Goal: Transaction & Acquisition: Purchase product/service

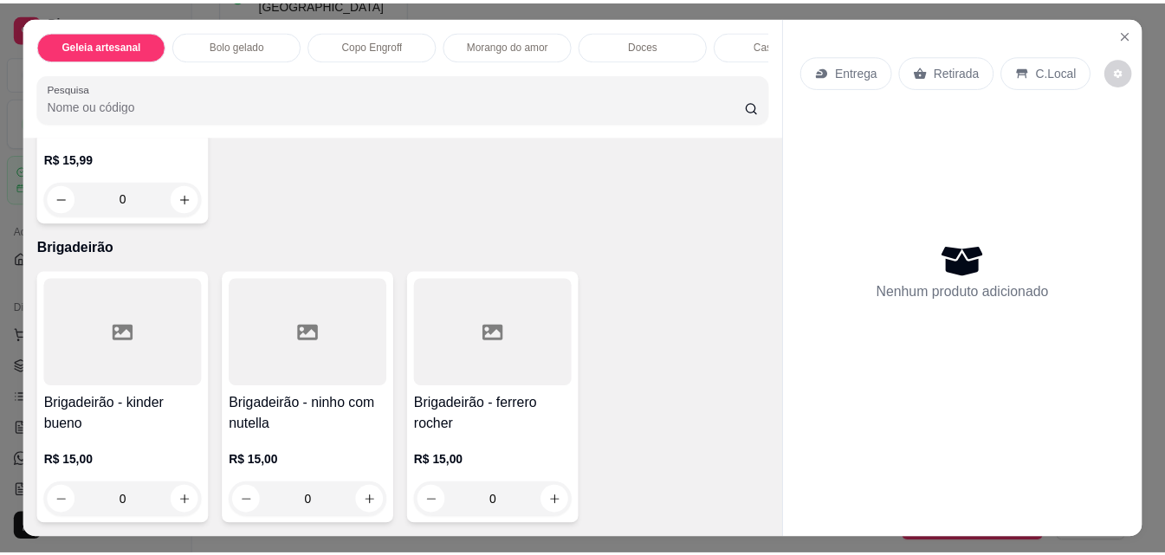
scroll to position [3854, 0]
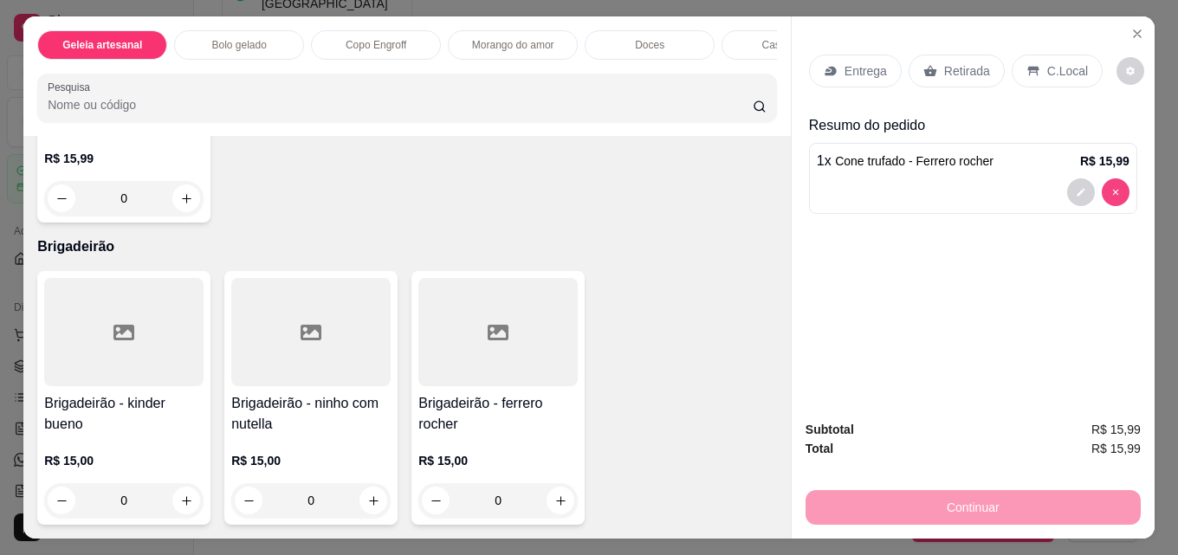
type input "0"
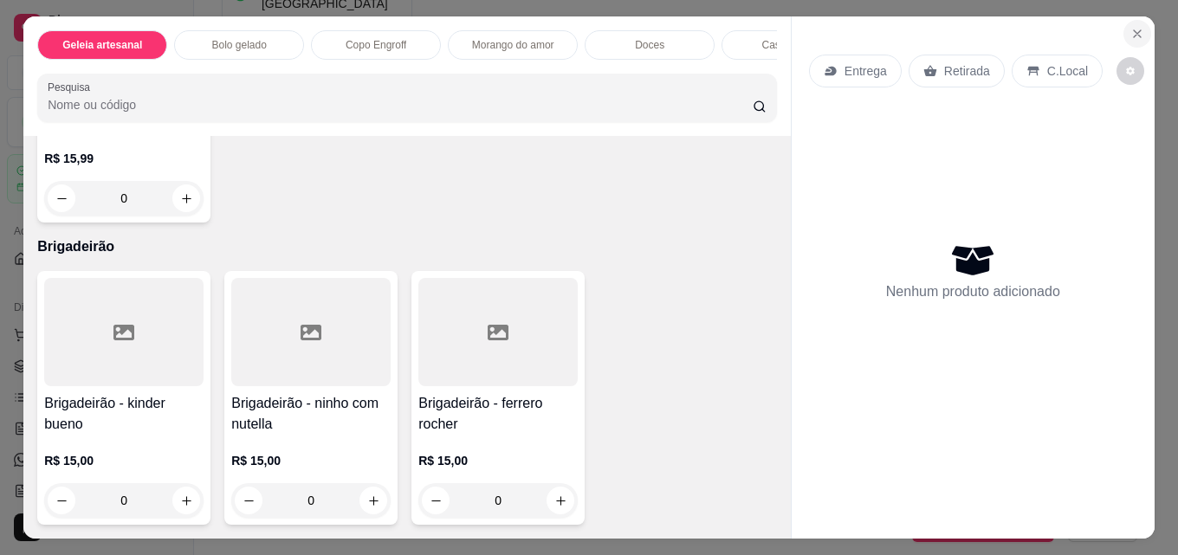
click at [1132, 27] on icon "Close" at bounding box center [1137, 34] width 14 height 14
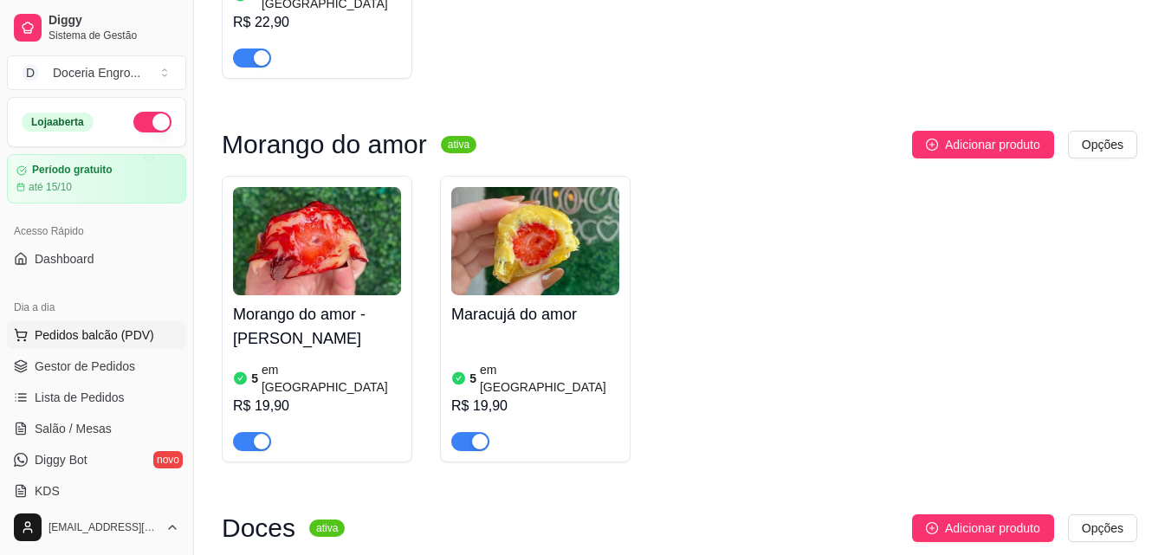
scroll to position [2079, 0]
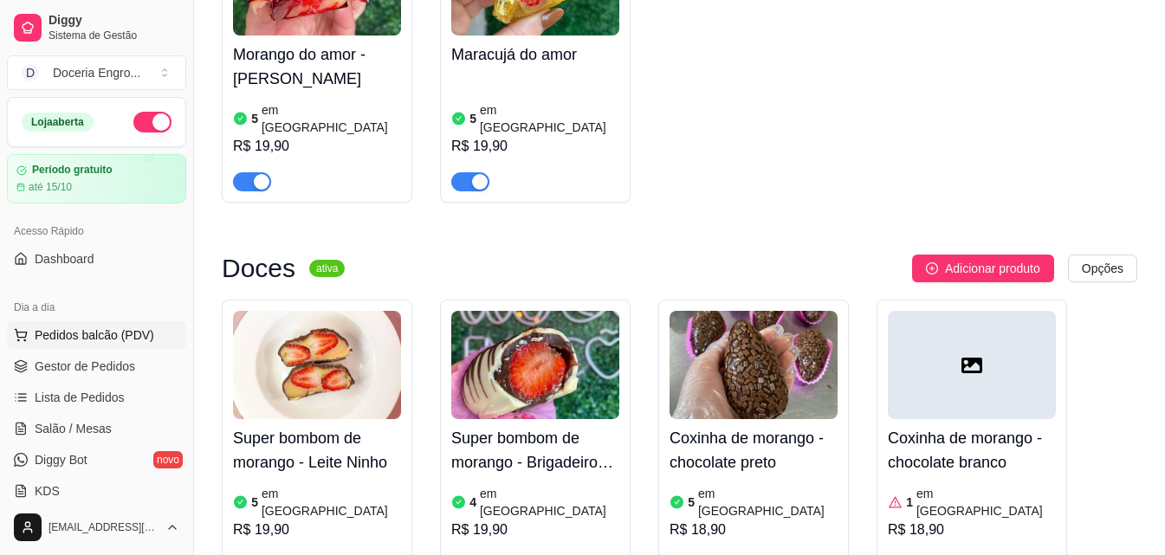
click at [107, 331] on span "Pedidos balcão (PDV)" at bounding box center [95, 335] width 120 height 17
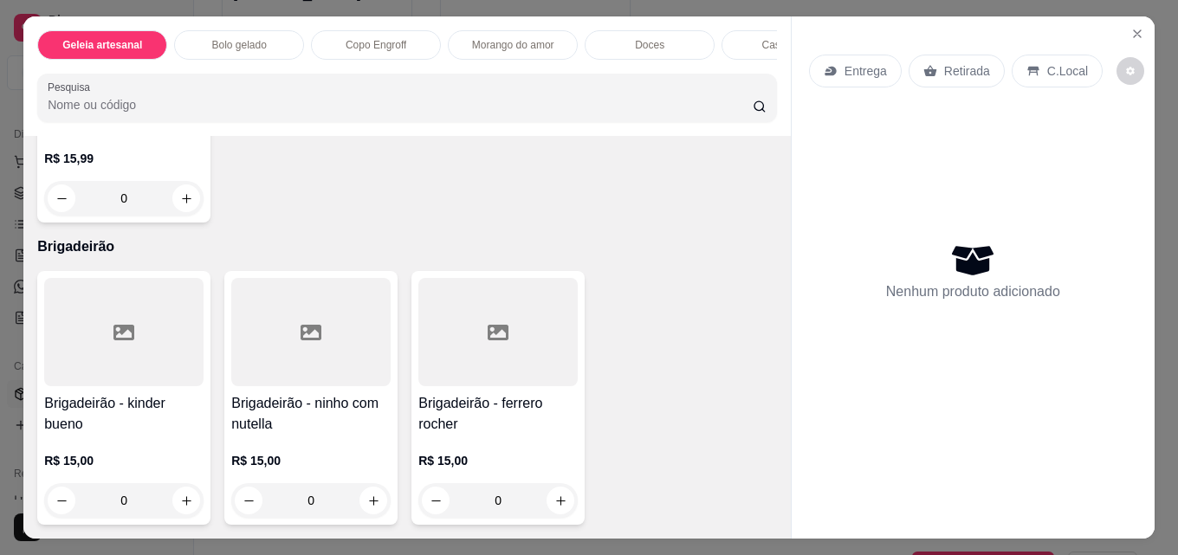
scroll to position [3897, 0]
type input "1"
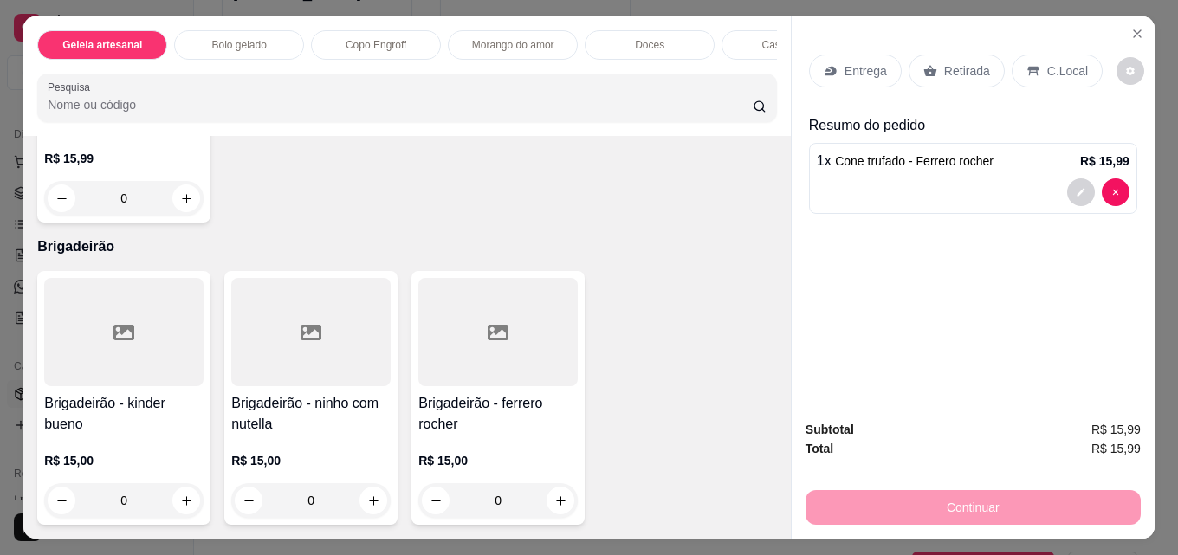
click at [974, 62] on p "Retirada" at bounding box center [967, 70] width 46 height 17
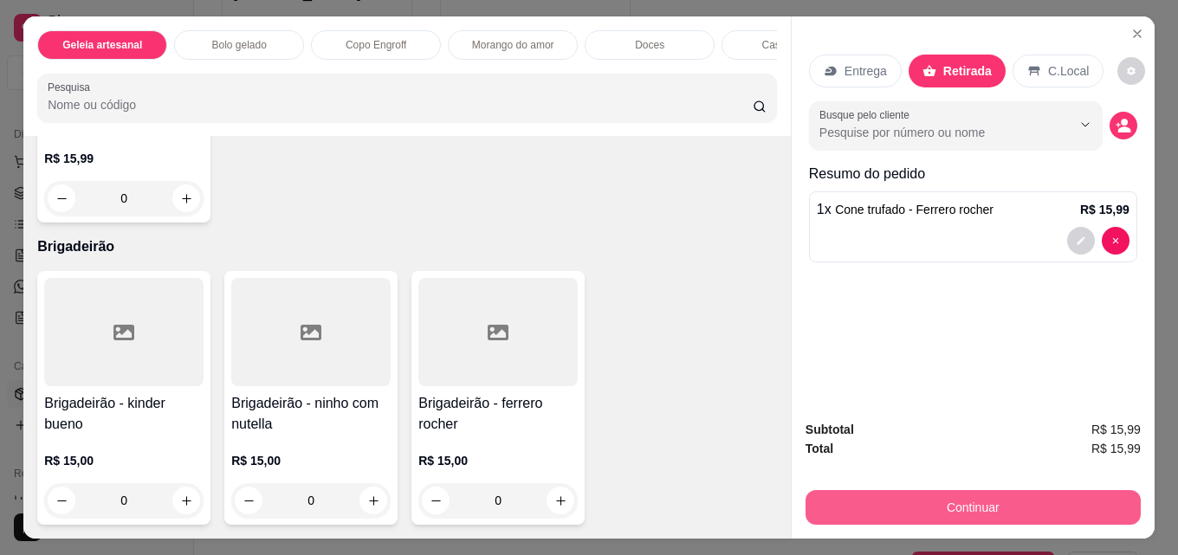
click at [889, 502] on button "Continuar" at bounding box center [972, 507] width 335 height 35
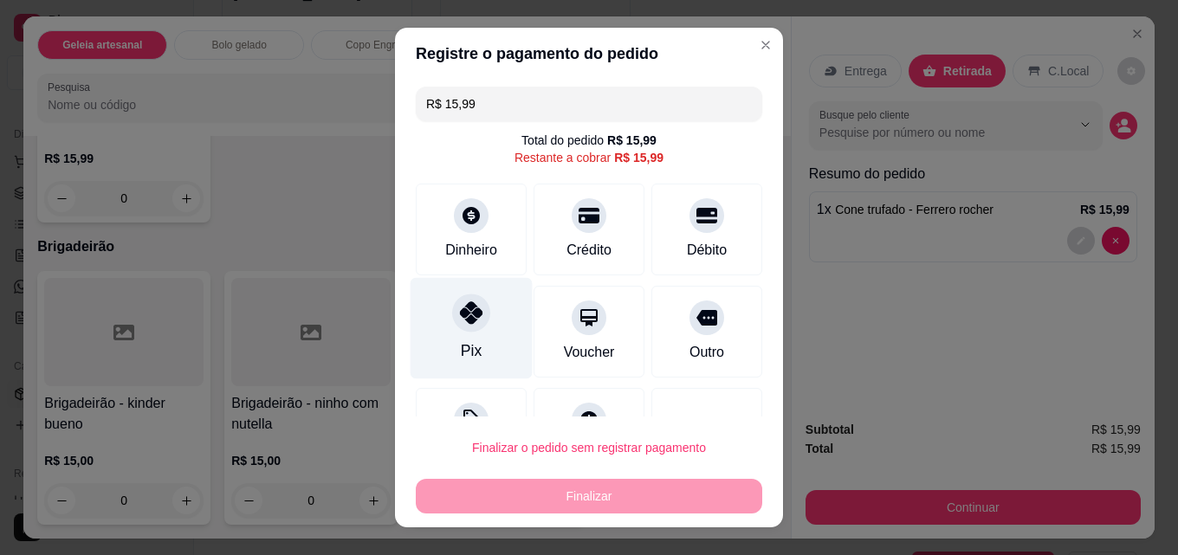
click at [439, 327] on div "Pix" at bounding box center [472, 328] width 122 height 101
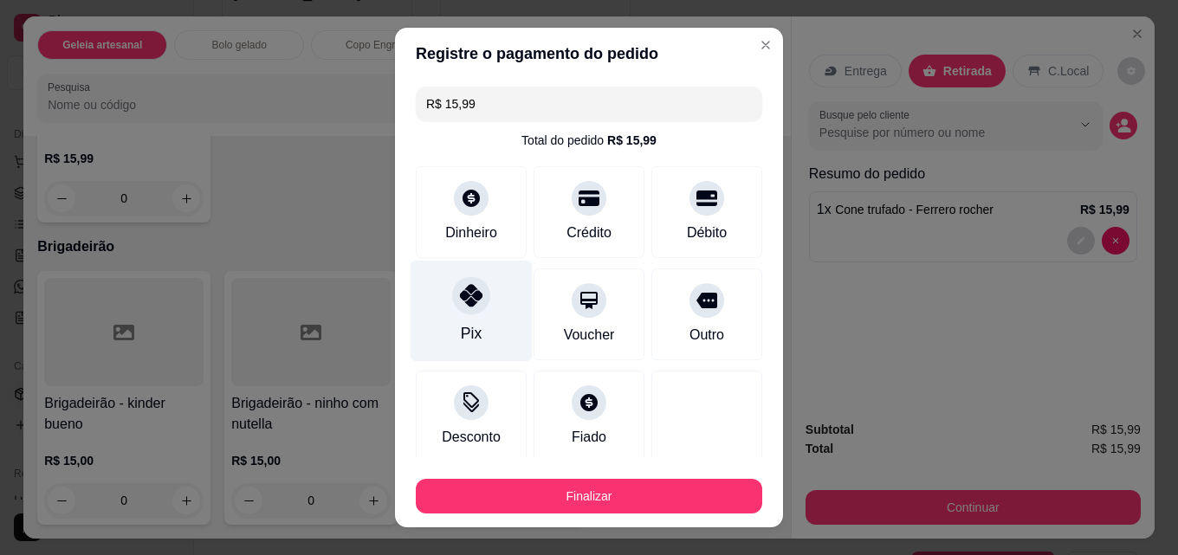
type input "R$ 0,00"
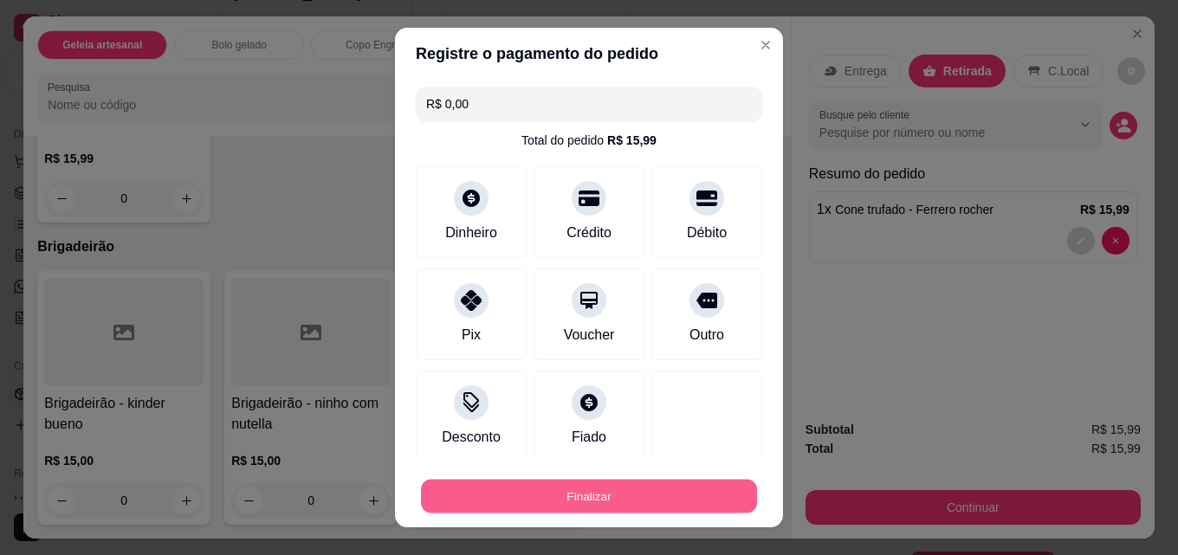
click at [567, 490] on button "Finalizar" at bounding box center [589, 497] width 336 height 34
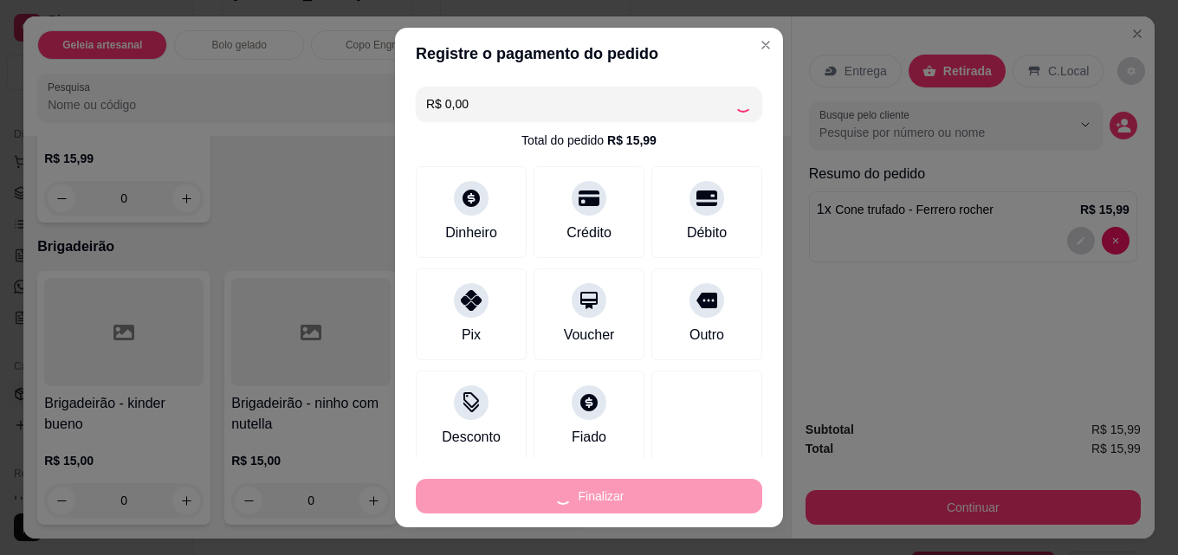
type input "0"
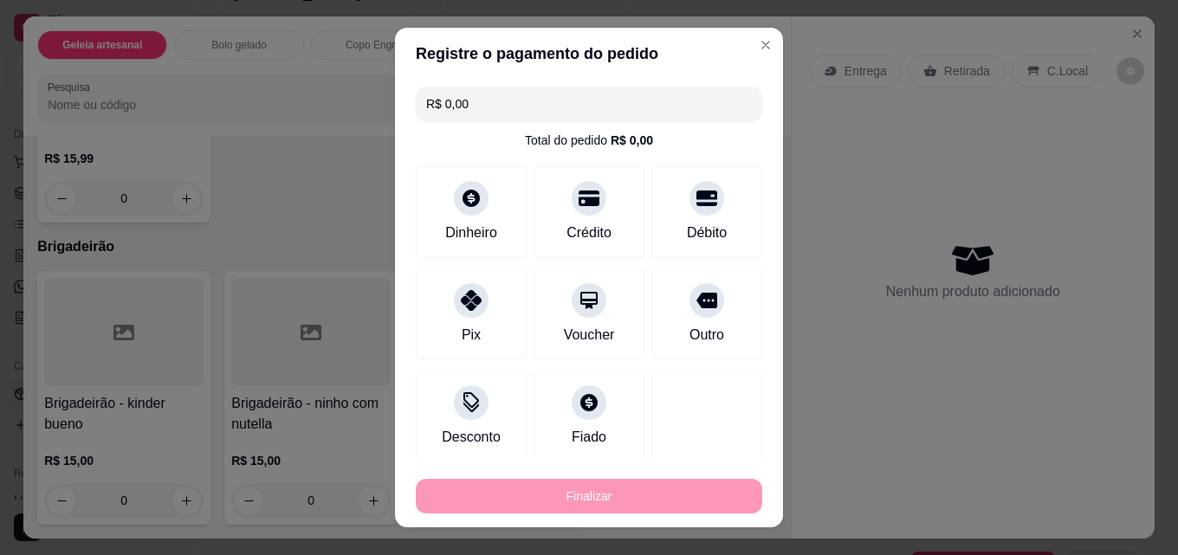
type input "-R$ 15,99"
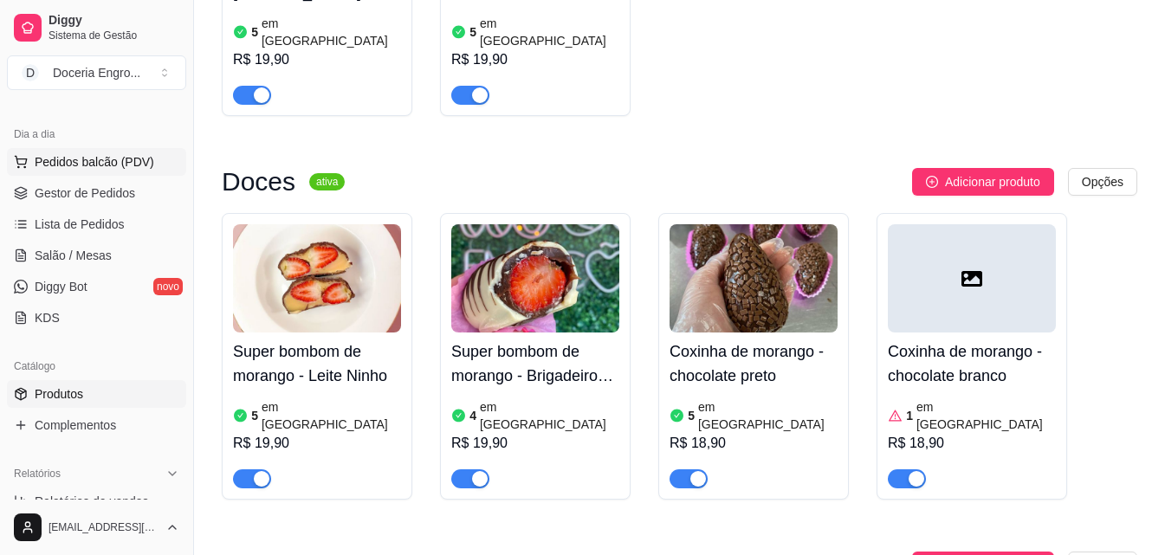
click at [117, 157] on span "Pedidos balcão (PDV)" at bounding box center [95, 161] width 120 height 17
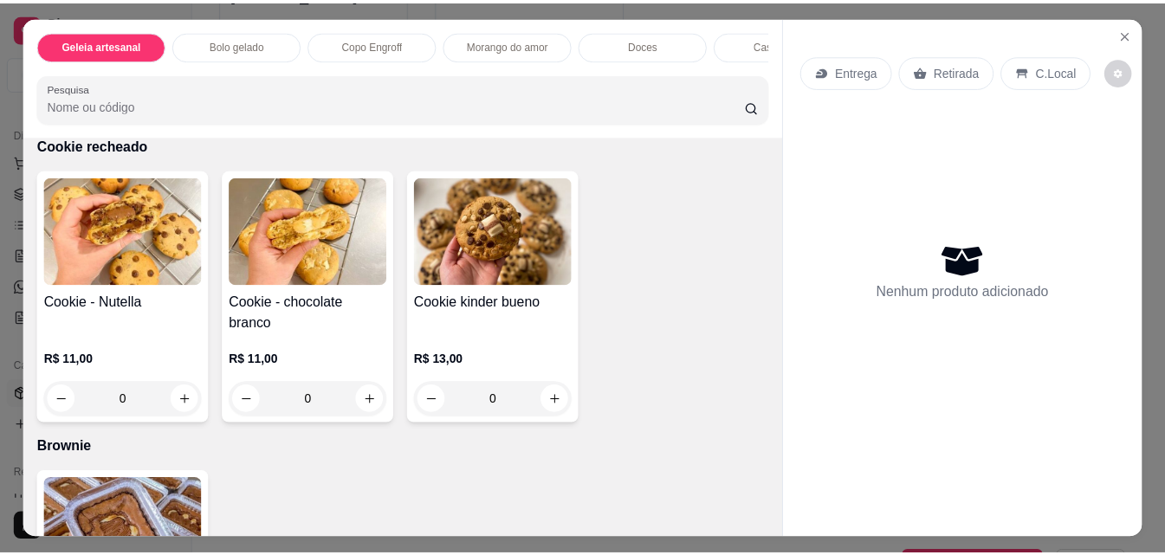
scroll to position [2685, 0]
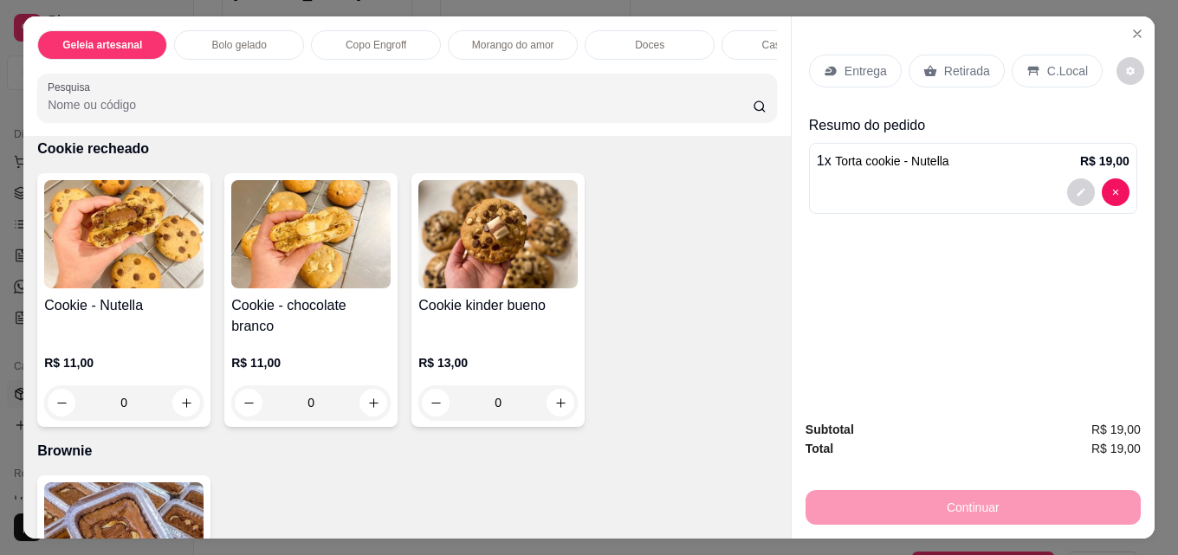
type input "3"
click at [956, 70] on p "Retirada" at bounding box center [967, 70] width 46 height 17
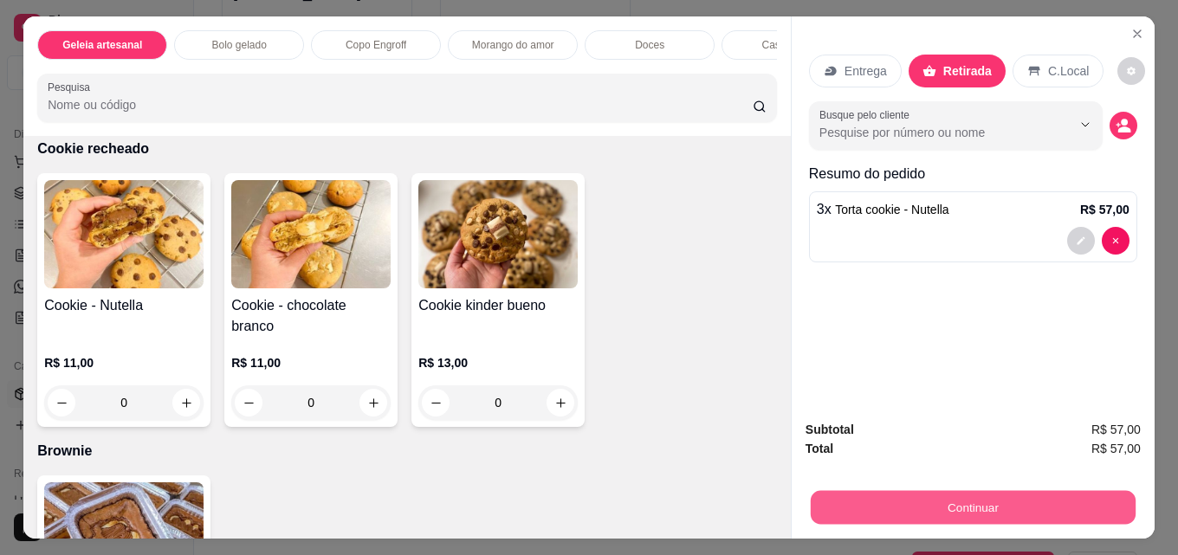
click at [904, 495] on button "Continuar" at bounding box center [973, 507] width 325 height 34
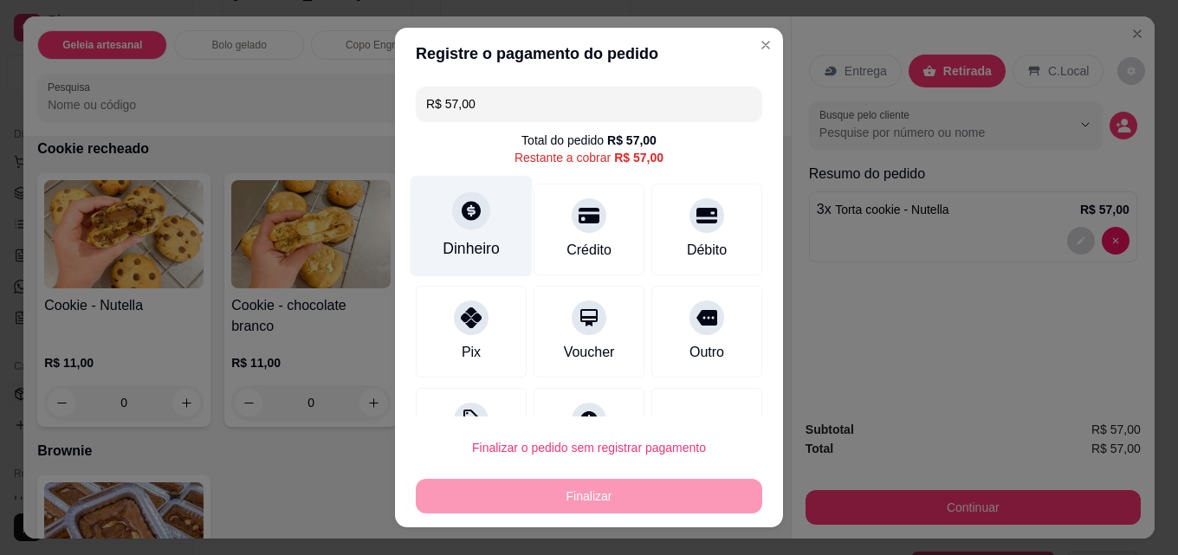
click at [461, 222] on icon at bounding box center [471, 210] width 23 height 23
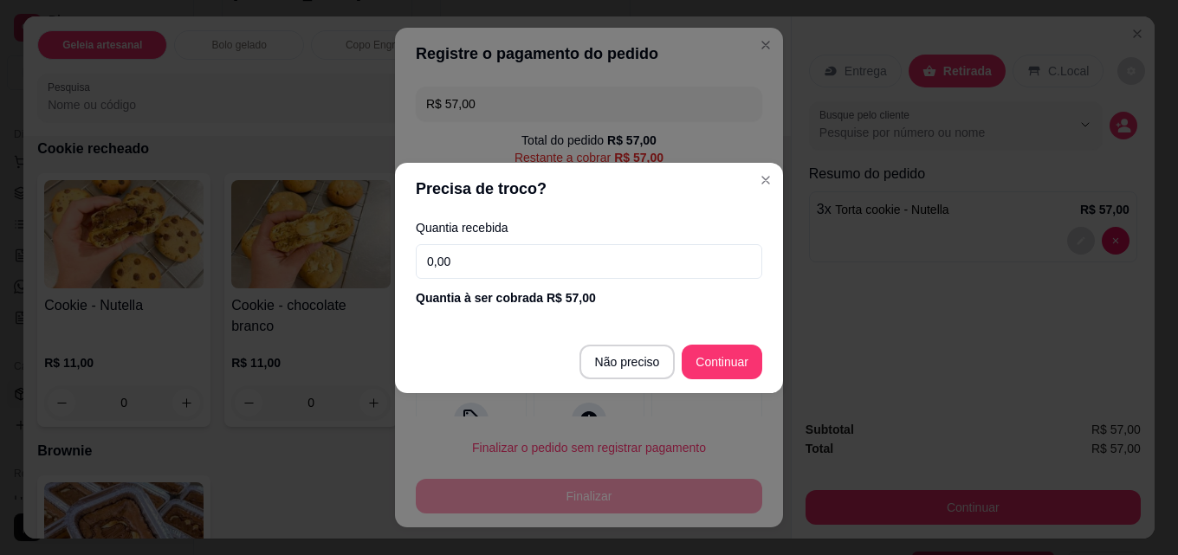
click at [495, 272] on input "0,00" at bounding box center [589, 261] width 346 height 35
type input "50,00"
type input "R$ 0,00"
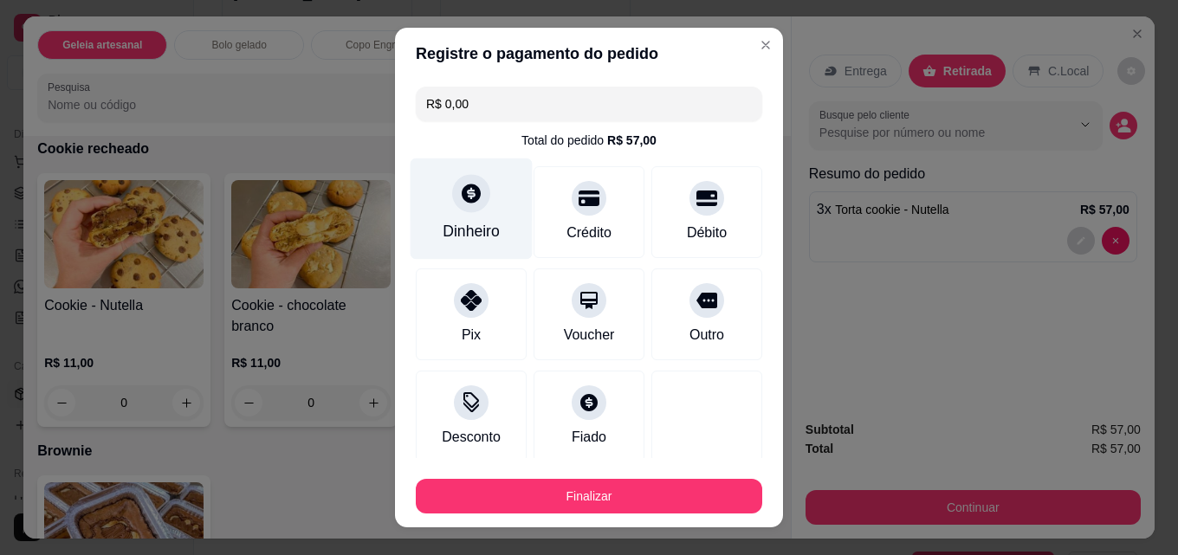
click at [461, 197] on icon at bounding box center [471, 193] width 23 height 23
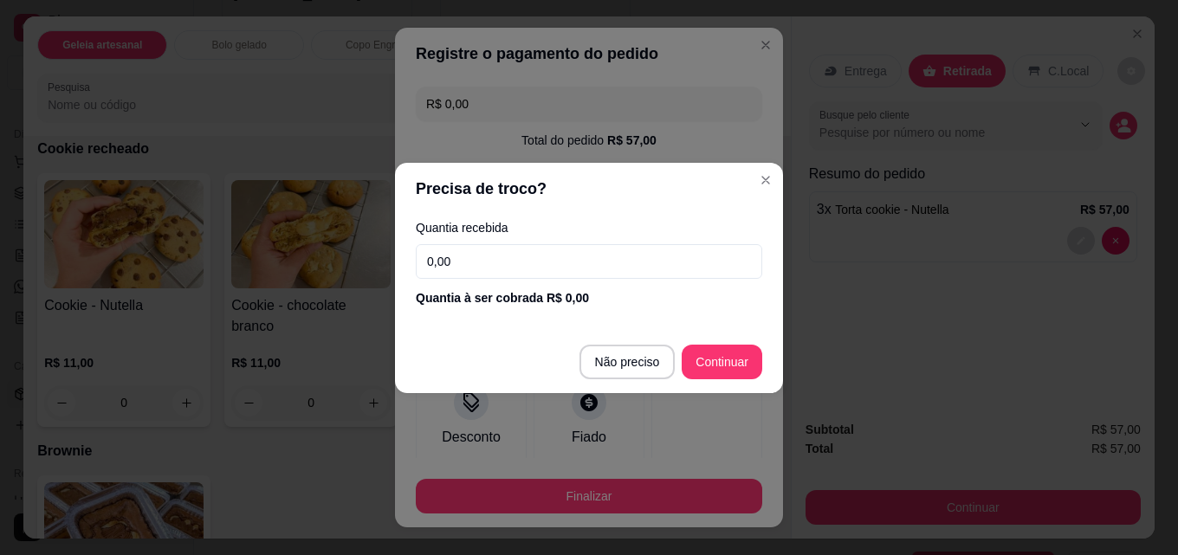
click at [514, 260] on input "0,00" at bounding box center [589, 261] width 346 height 35
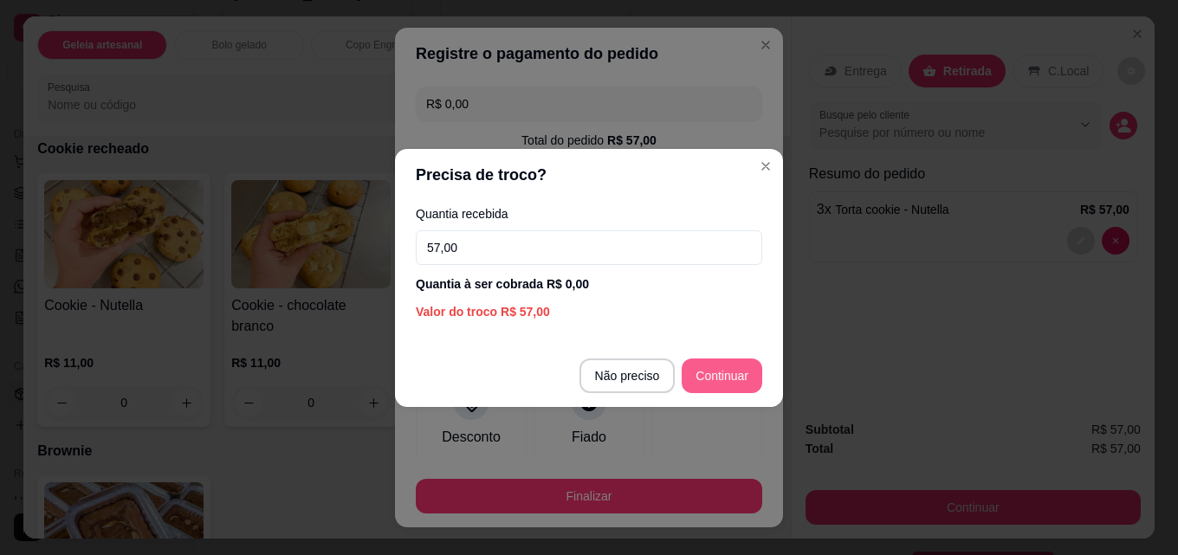
type input "57,00"
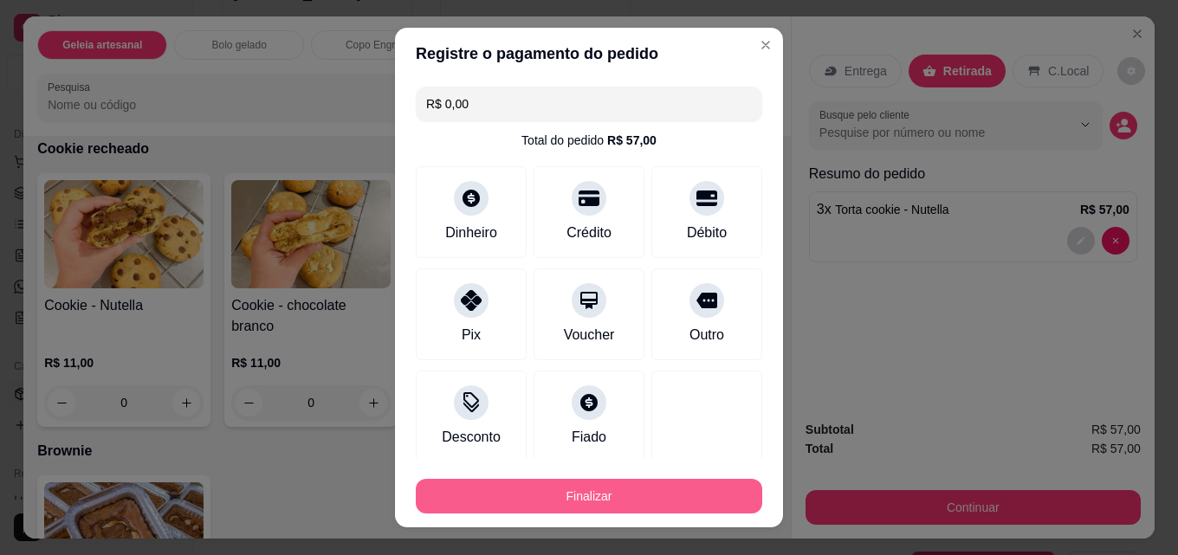
click at [595, 492] on button "Finalizar" at bounding box center [589, 496] width 346 height 35
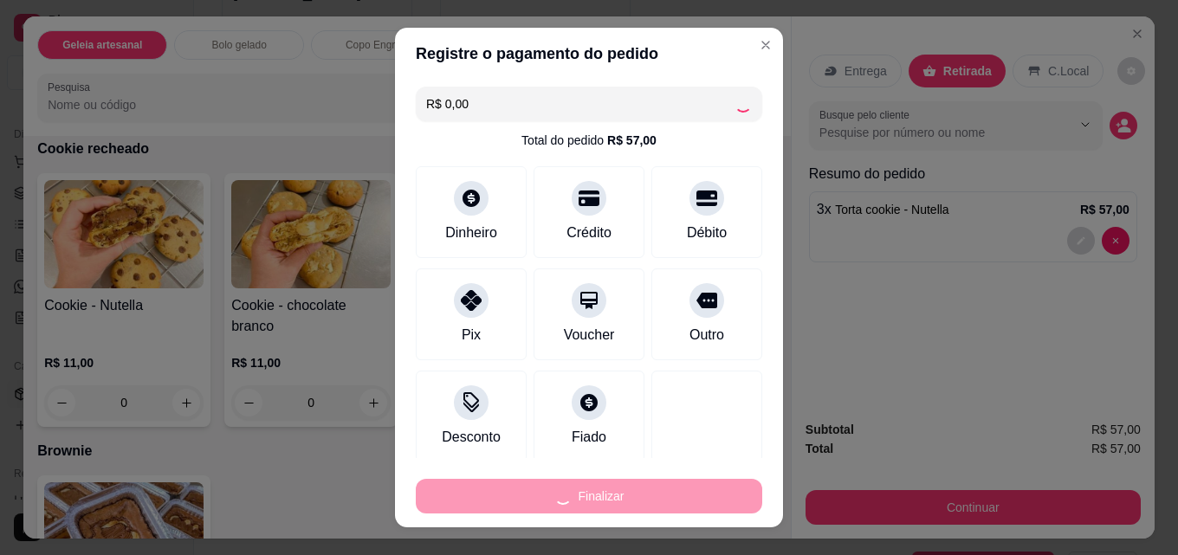
type input "0"
type input "-R$ 57,00"
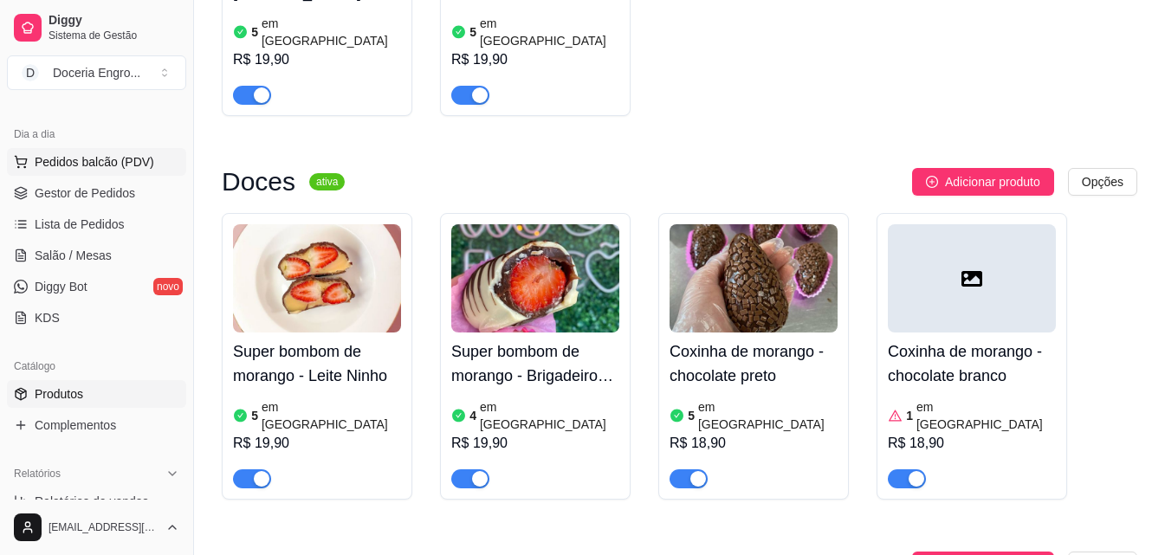
click at [159, 164] on button "Pedidos balcão (PDV)" at bounding box center [96, 162] width 179 height 28
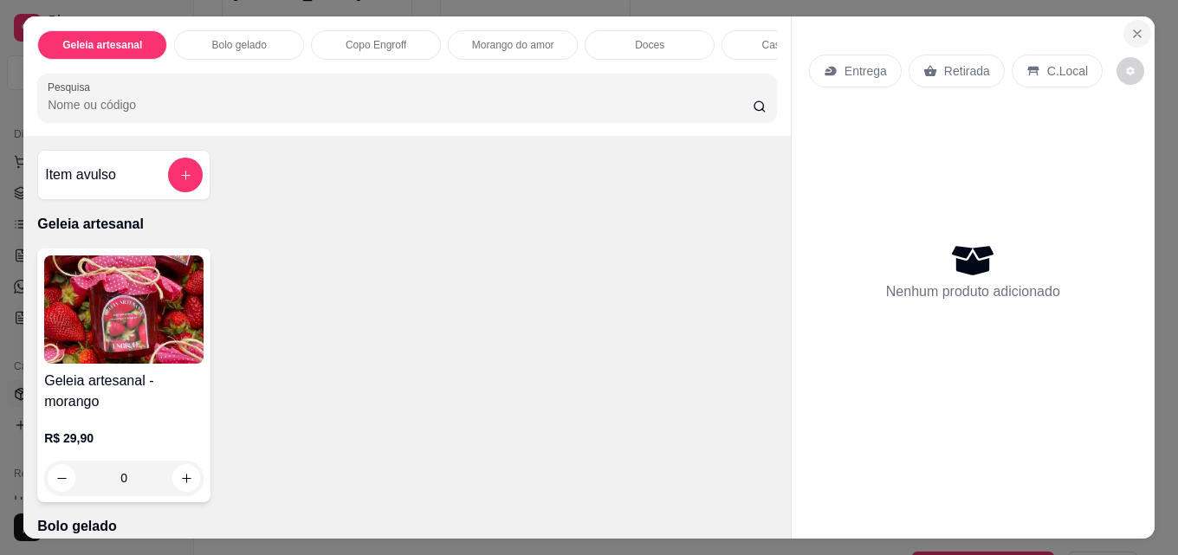
click at [1130, 27] on icon "Close" at bounding box center [1137, 34] width 14 height 14
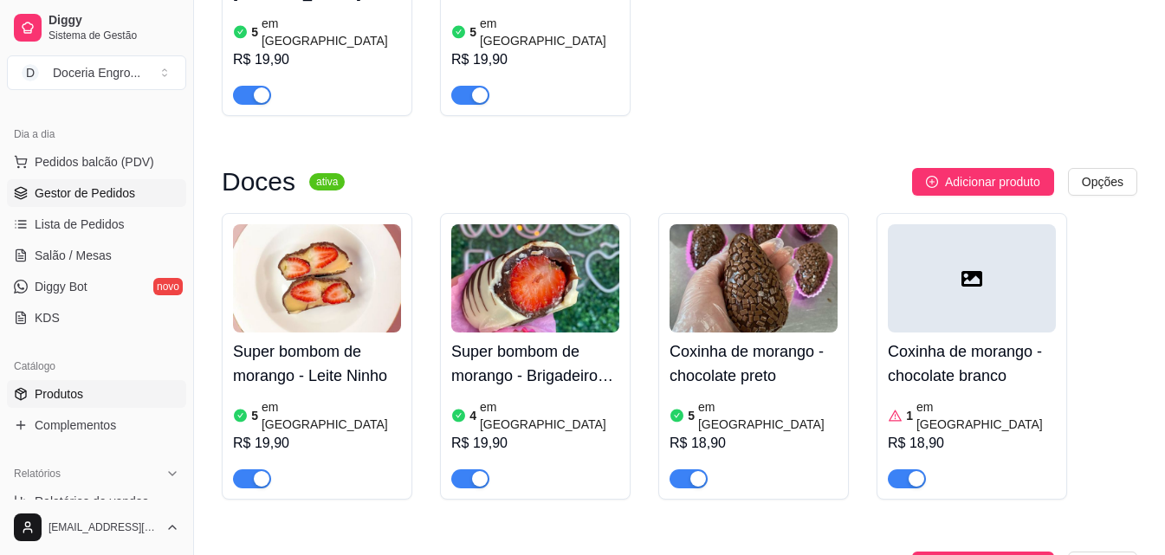
click at [118, 193] on span "Gestor de Pedidos" at bounding box center [85, 192] width 100 height 17
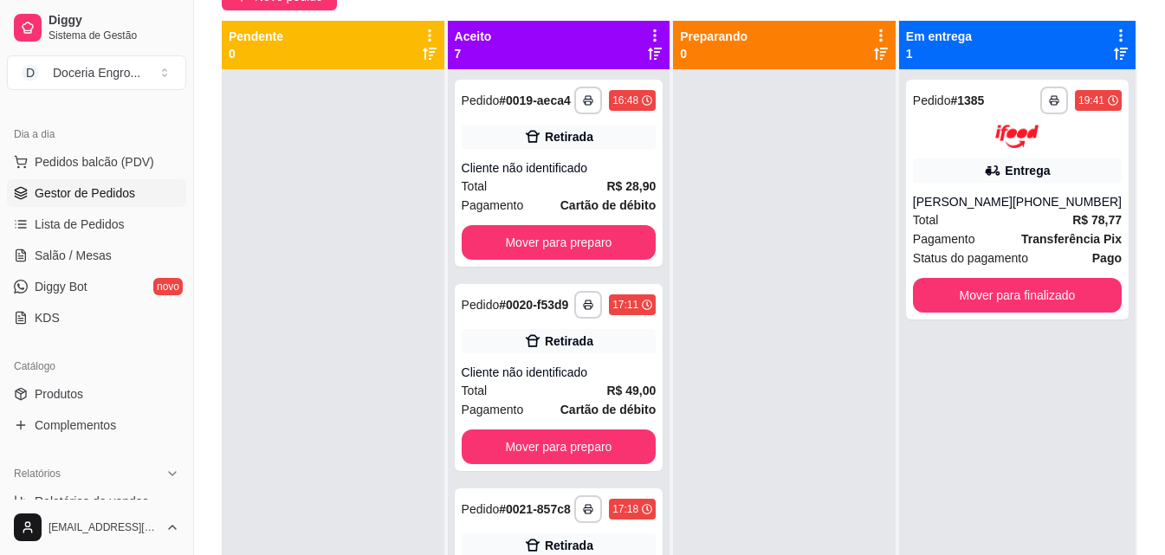
click at [134, 147] on div "Dia a dia" at bounding box center [96, 134] width 179 height 28
click at [46, 164] on span "Pedidos balcão (PDV)" at bounding box center [95, 161] width 120 height 17
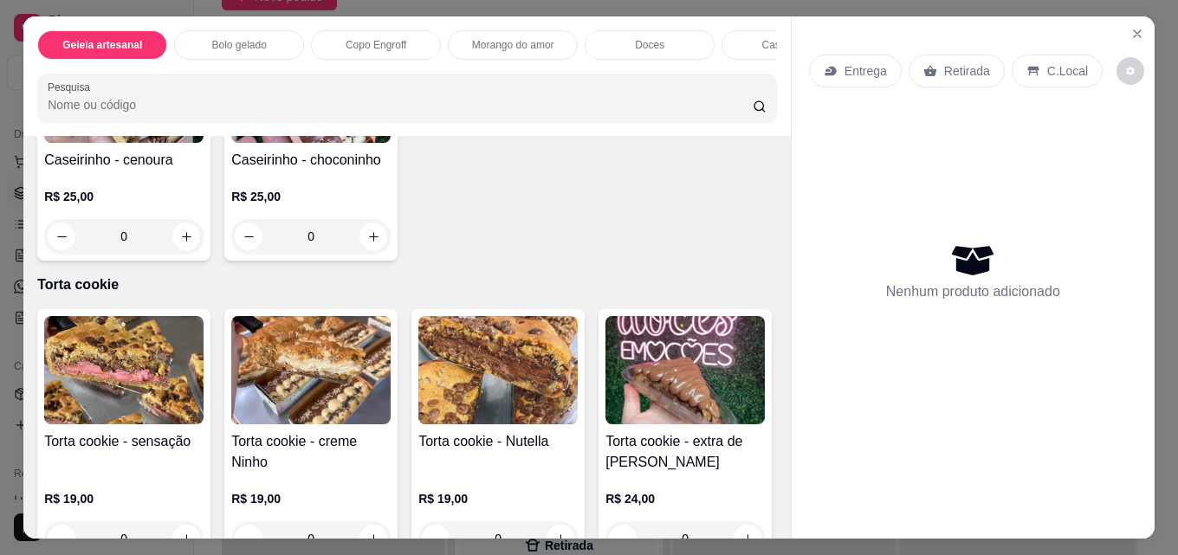
scroll to position [2013, 0]
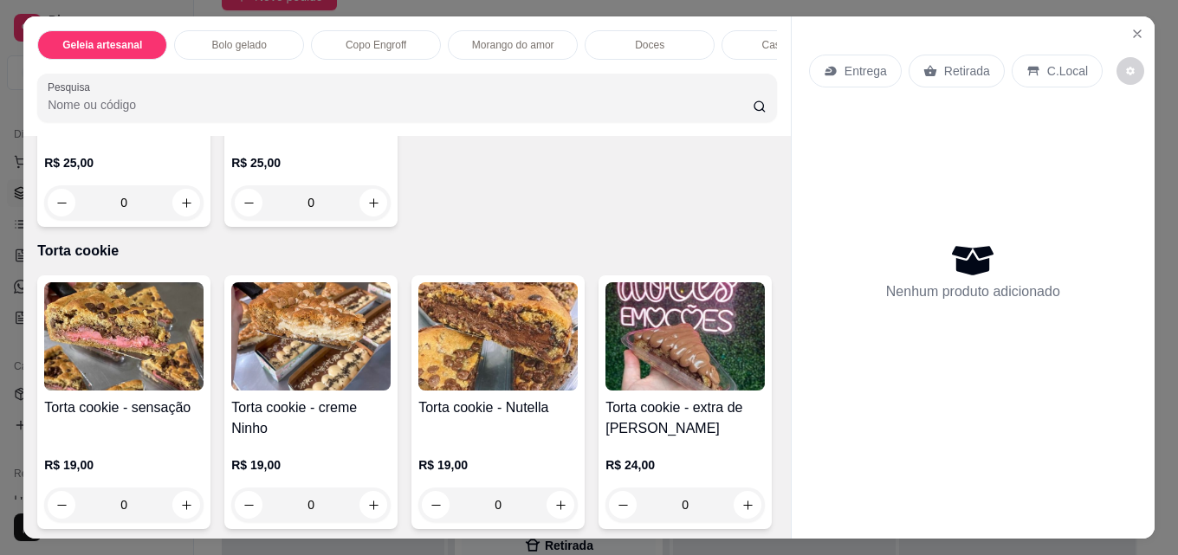
type input "1"
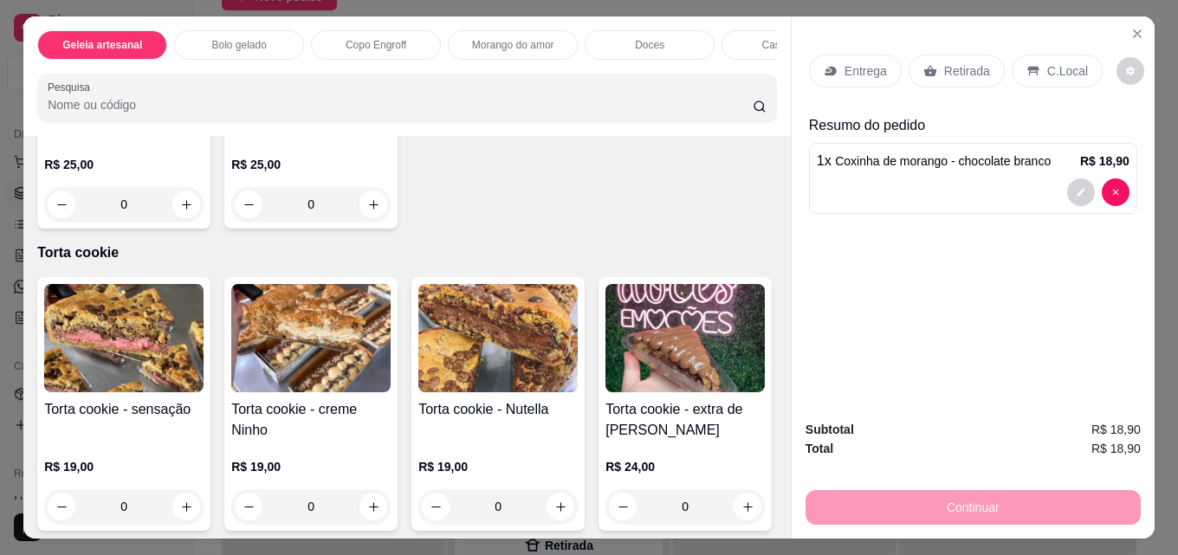
click at [928, 55] on div "Retirada" at bounding box center [957, 71] width 96 height 33
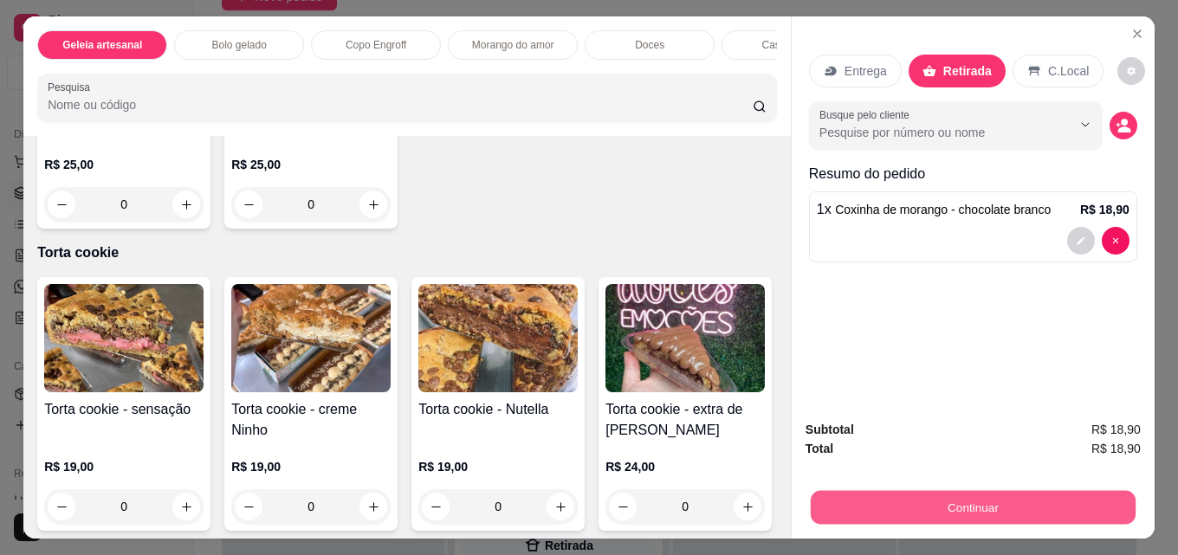
click at [889, 511] on button "Continuar" at bounding box center [973, 507] width 325 height 34
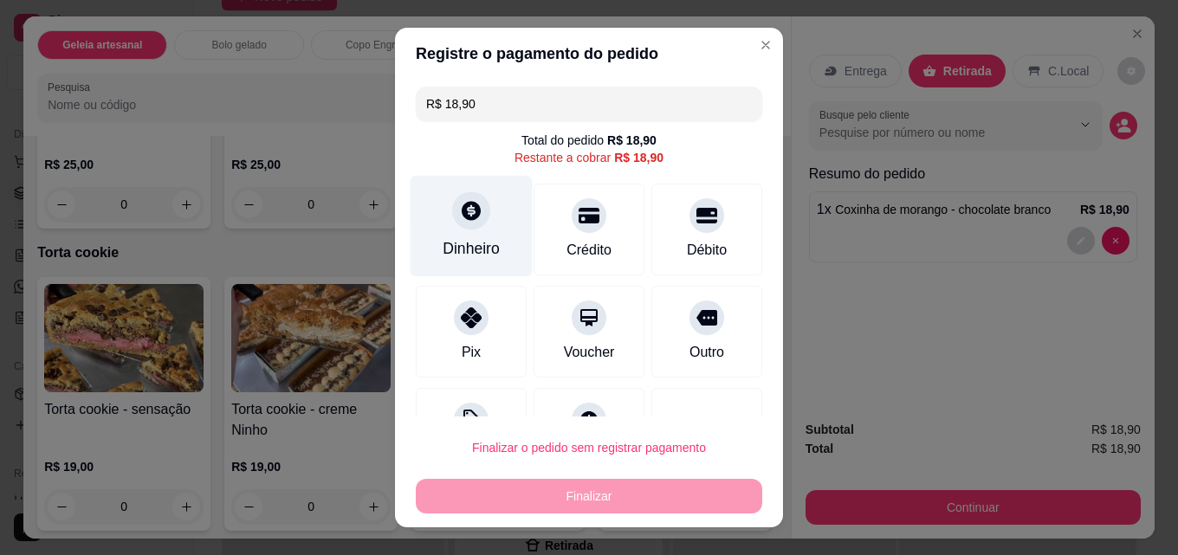
click at [453, 232] on div "Dinheiro" at bounding box center [472, 226] width 122 height 101
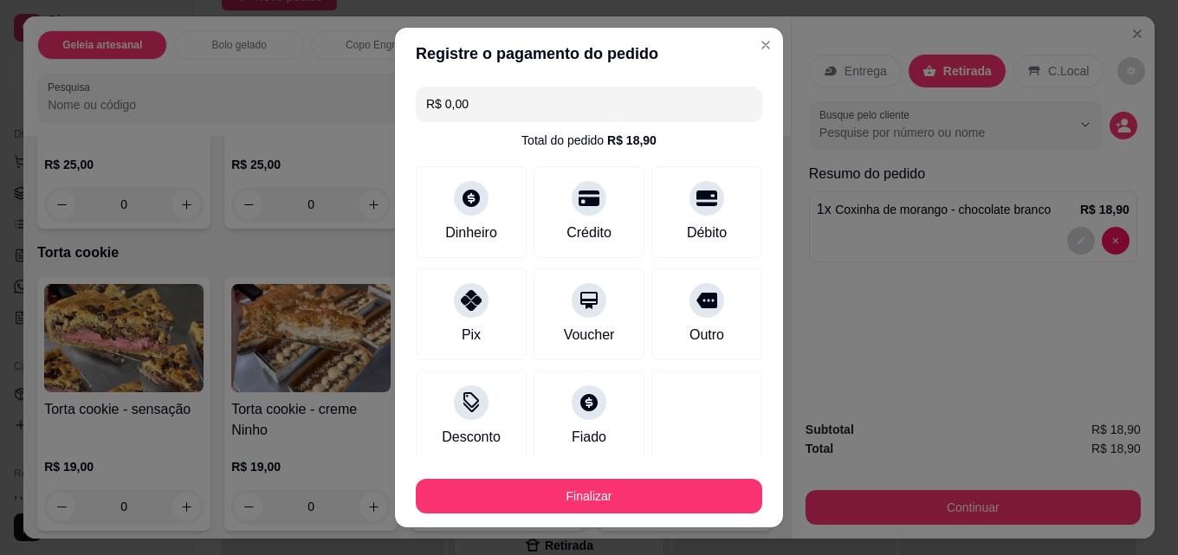
type input "R$ 0,00"
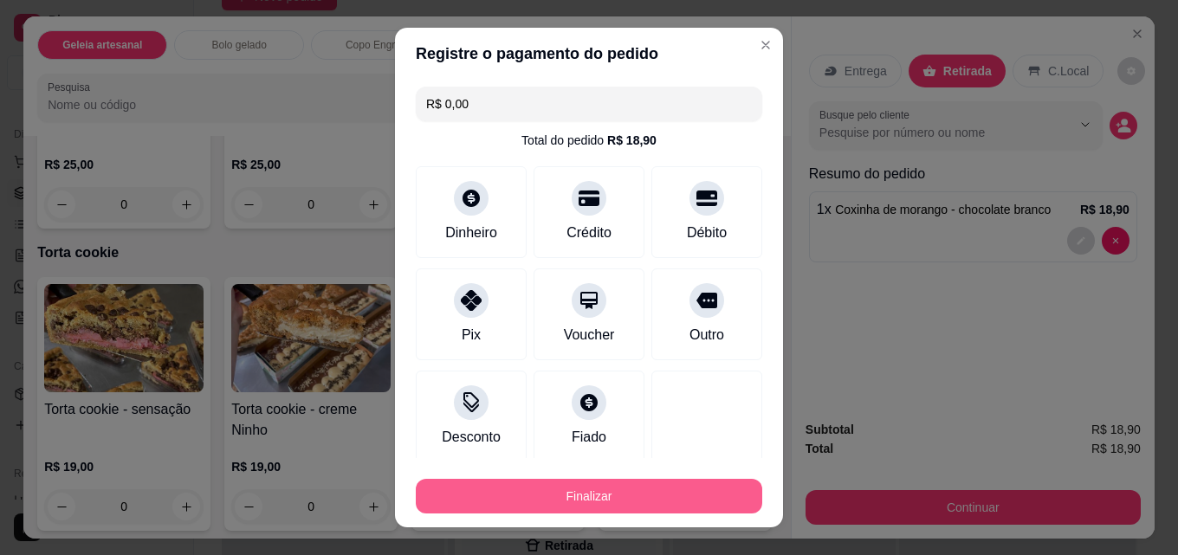
click at [683, 492] on button "Finalizar" at bounding box center [589, 496] width 346 height 35
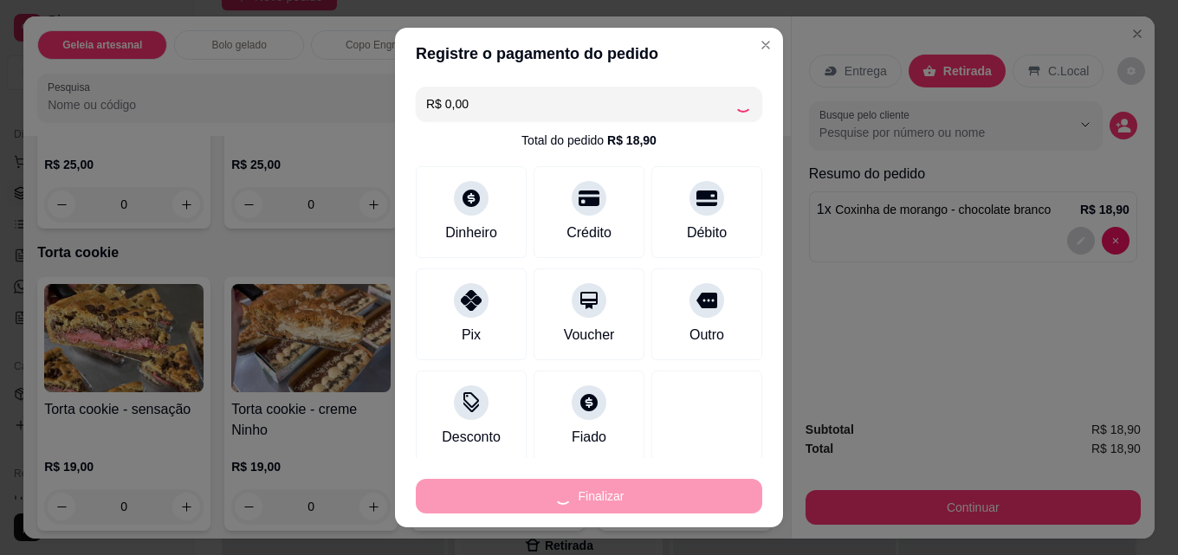
type input "0"
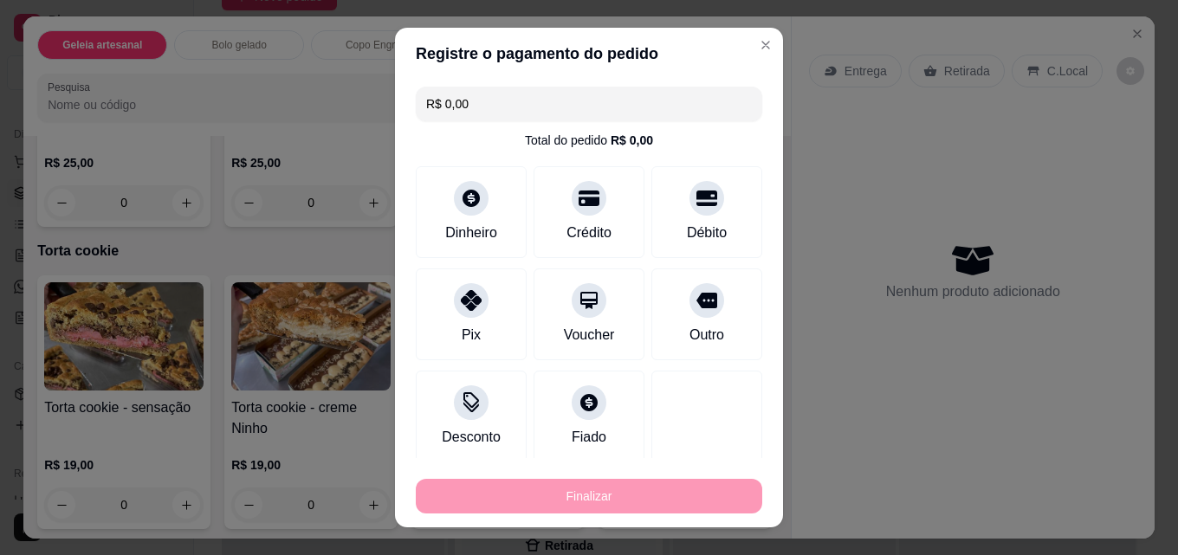
type input "-R$ 18,90"
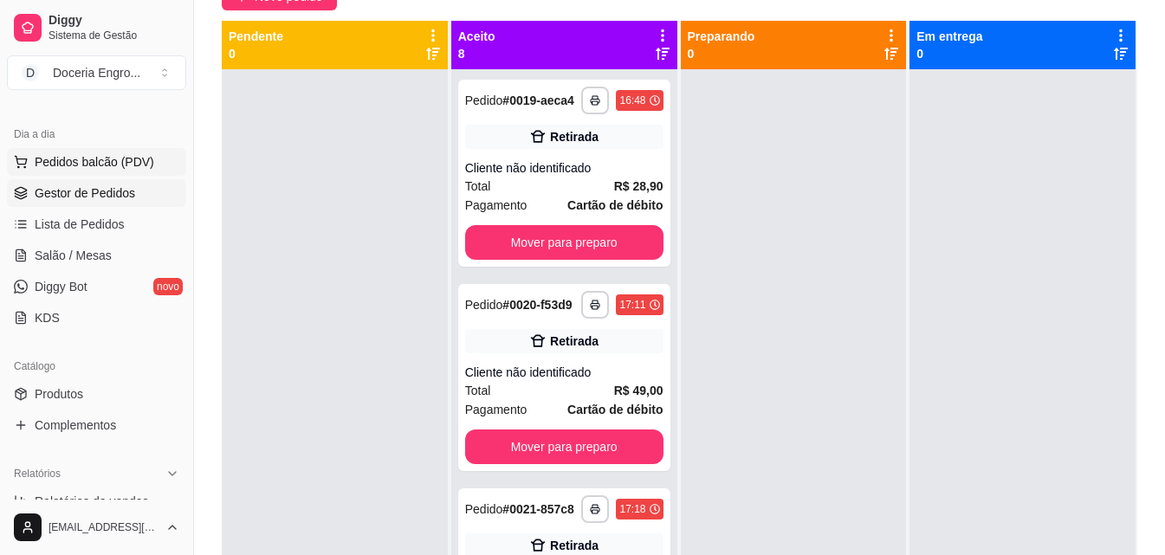
click at [85, 157] on span "Pedidos balcão (PDV)" at bounding box center [95, 161] width 120 height 17
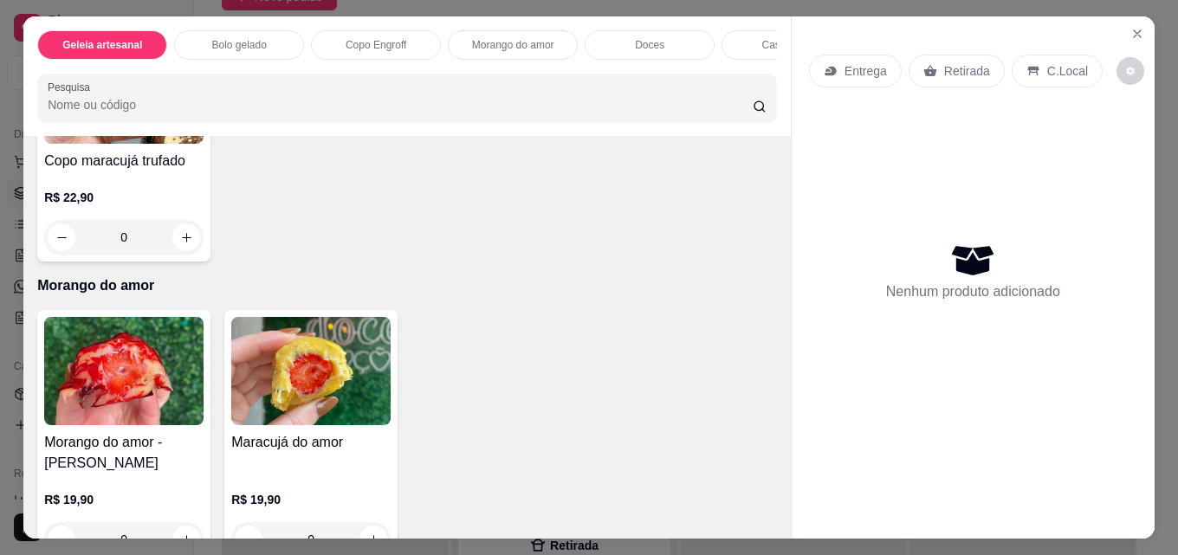
scroll to position [986, 0]
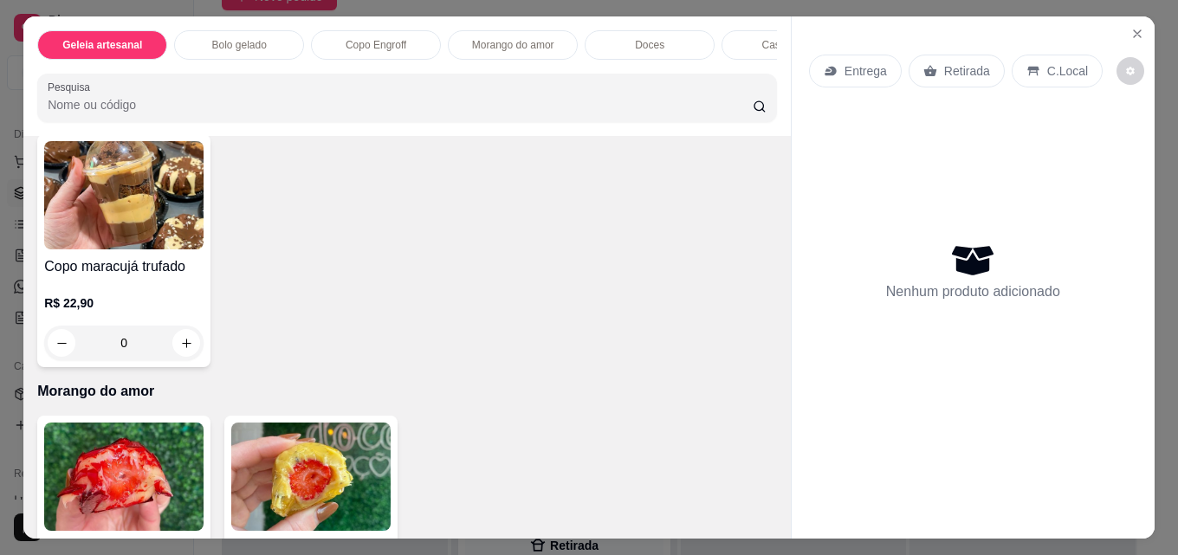
click at [374, 110] on button "increase-product-quantity" at bounding box center [373, 96] width 28 height 28
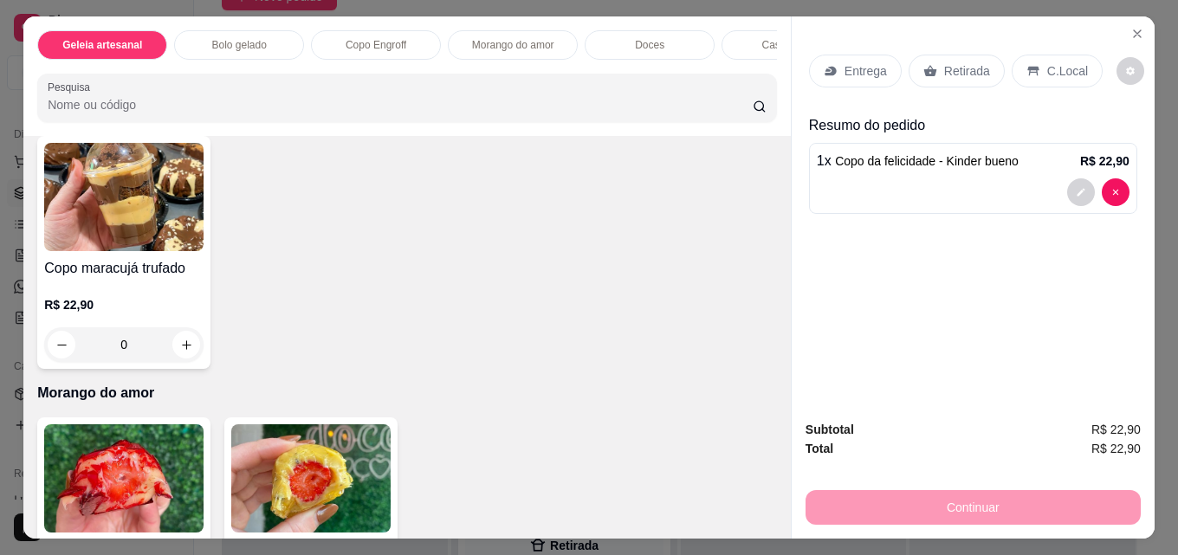
click at [370, 104] on icon "increase-product-quantity" at bounding box center [372, 97] width 13 height 13
type input "2"
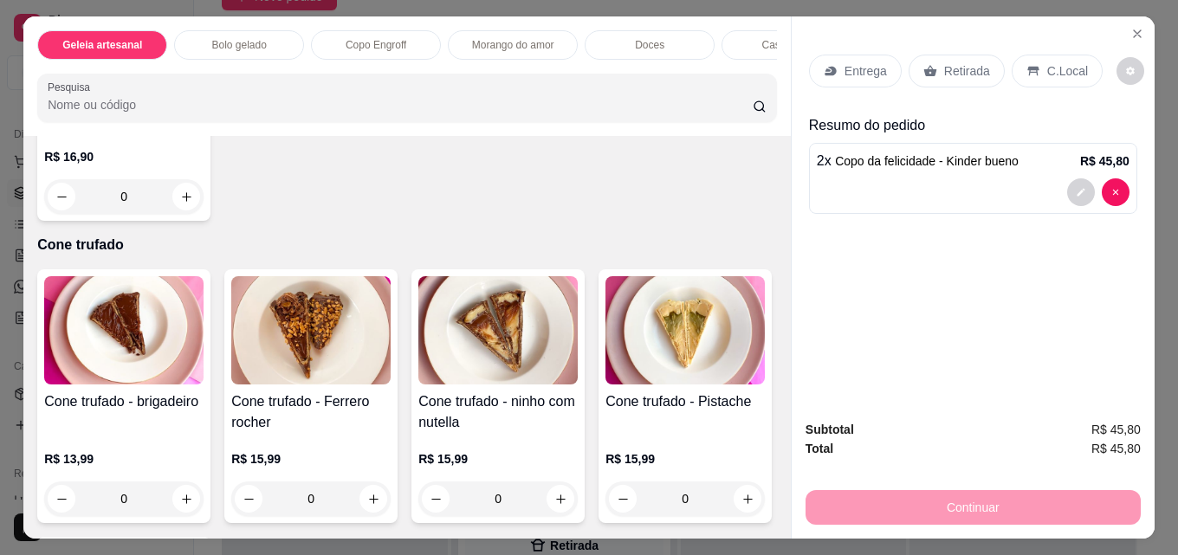
scroll to position [3219, 0]
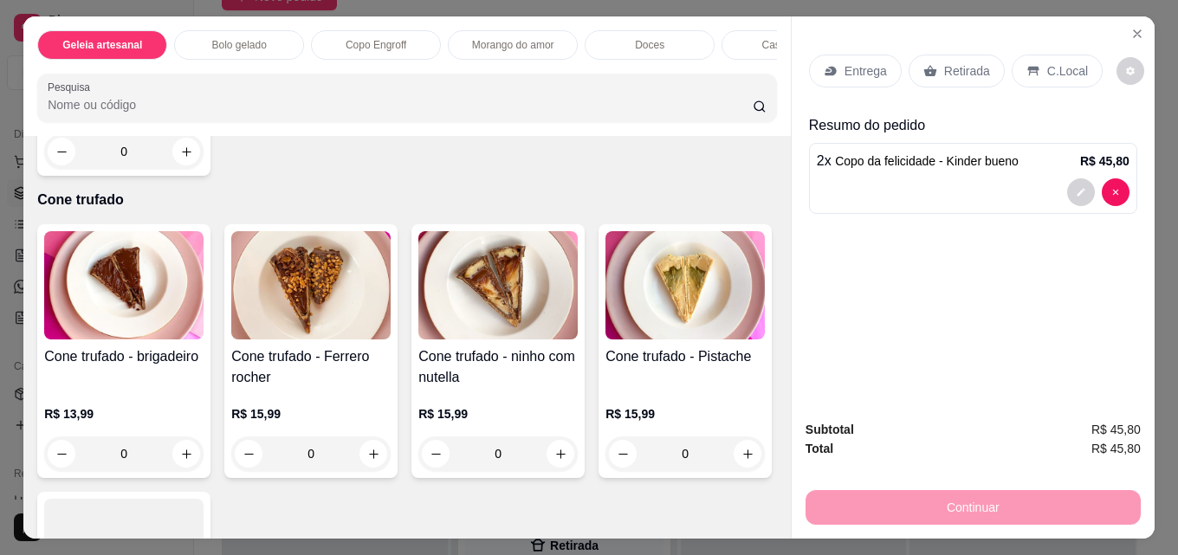
type input "1"
click at [961, 63] on p "Retirada" at bounding box center [967, 70] width 46 height 17
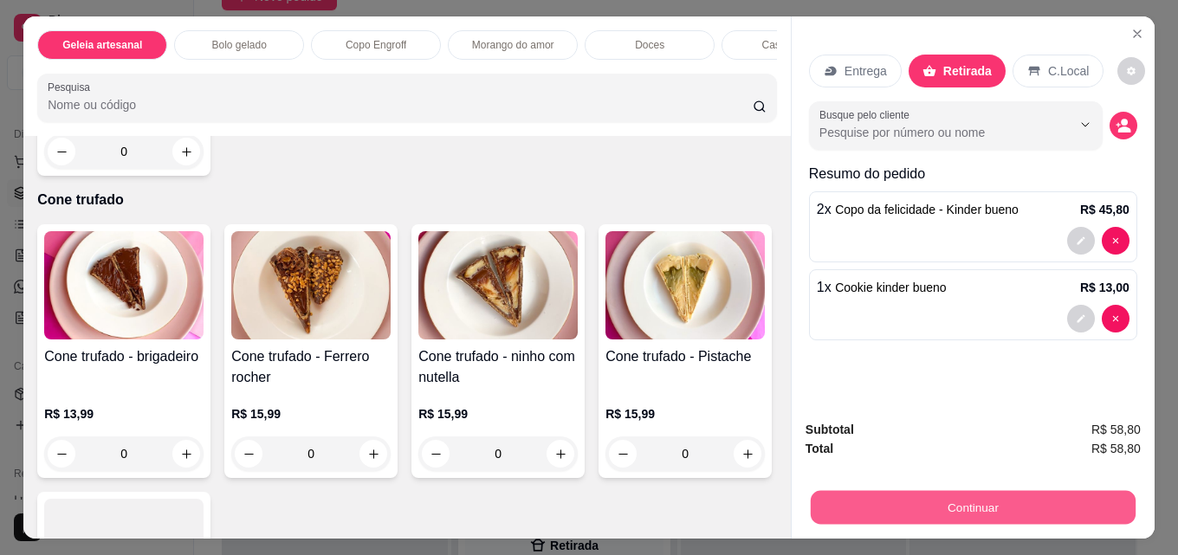
click at [935, 499] on button "Continuar" at bounding box center [973, 507] width 325 height 34
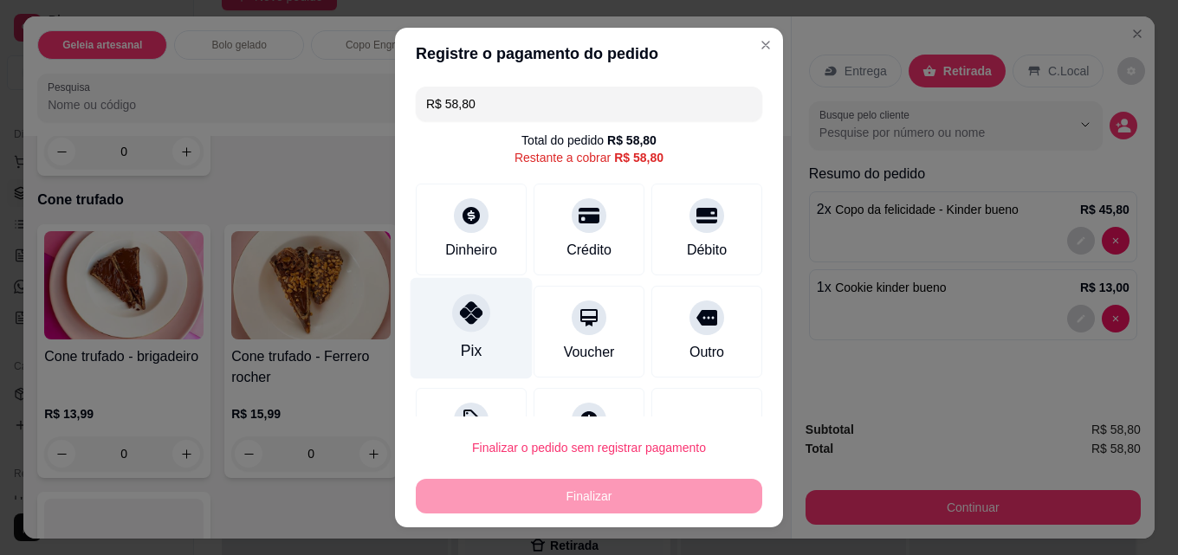
click at [442, 326] on div "Pix" at bounding box center [472, 328] width 122 height 101
type input "R$ 0,00"
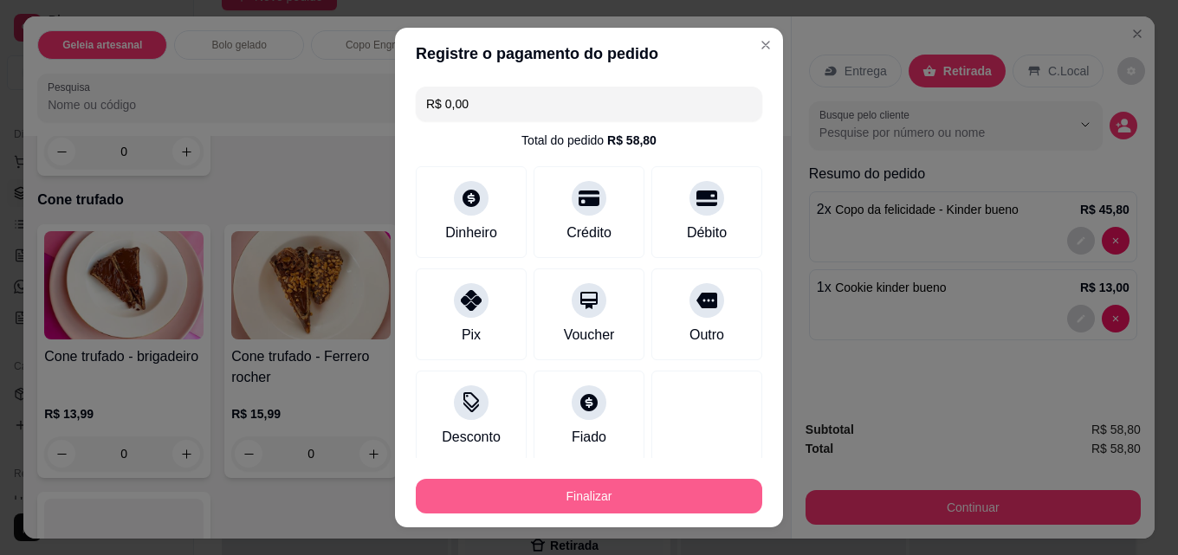
click at [567, 486] on button "Finalizar" at bounding box center [589, 496] width 346 height 35
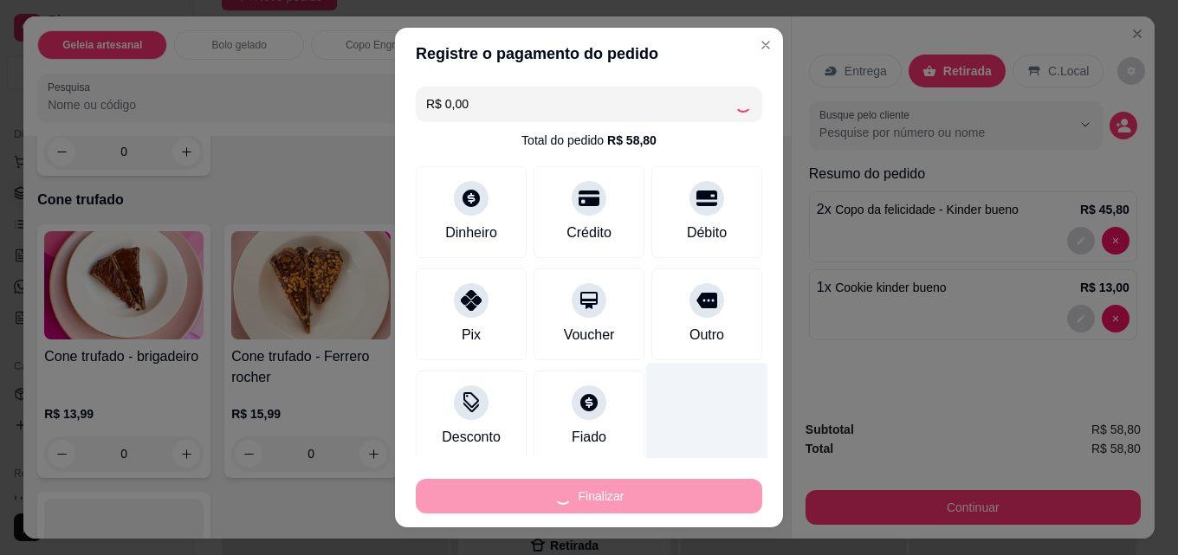
type input "0"
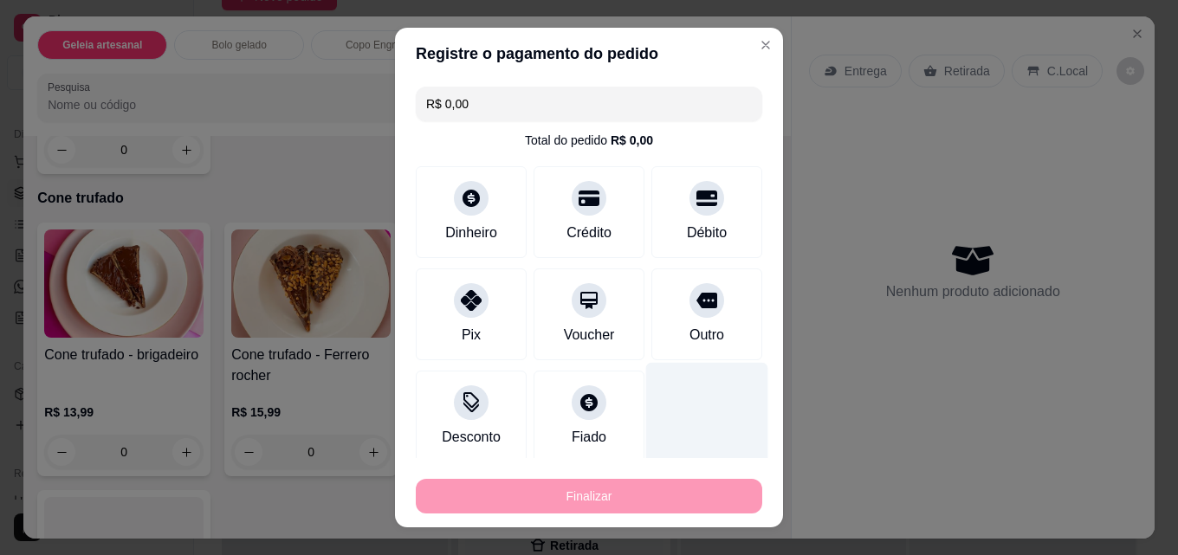
type input "-R$ 58,80"
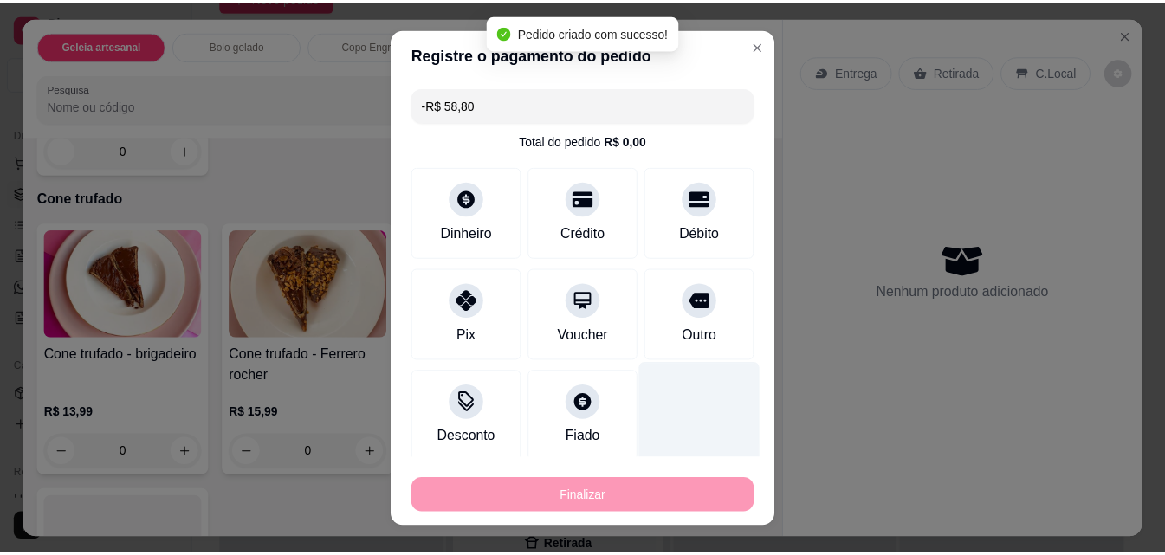
scroll to position [3217, 0]
